Goal: Task Accomplishment & Management: Manage account settings

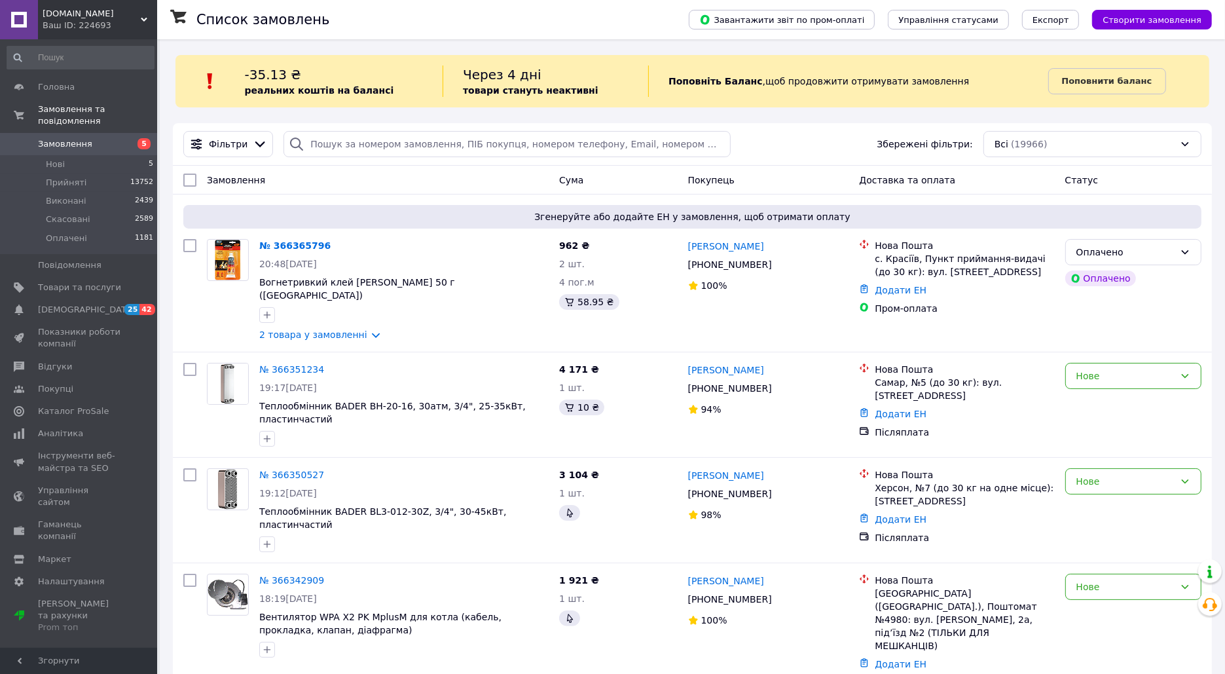
click at [791, 139] on div "Фільтри Збережені фільтри: Всі (19966)" at bounding box center [692, 144] width 1029 height 26
